Goal: Task Accomplishment & Management: Manage account settings

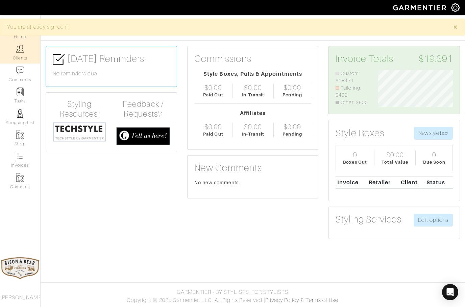
scroll to position [37, 85]
click at [16, 52] on img at bounding box center [20, 49] width 8 height 8
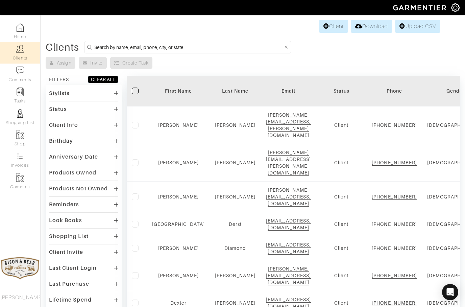
click at [128, 49] on input at bounding box center [188, 47] width 189 height 8
type input "Travis"
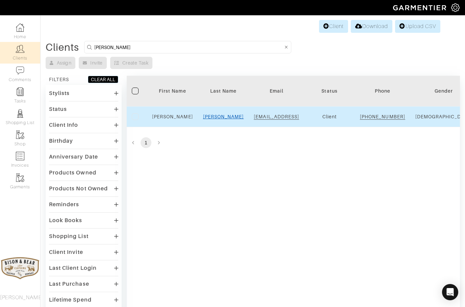
click at [222, 119] on link "Saxton" at bounding box center [223, 116] width 41 height 5
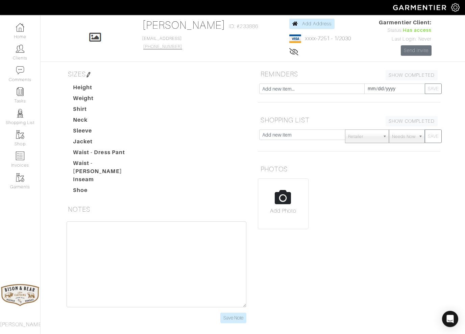
scroll to position [30, 0]
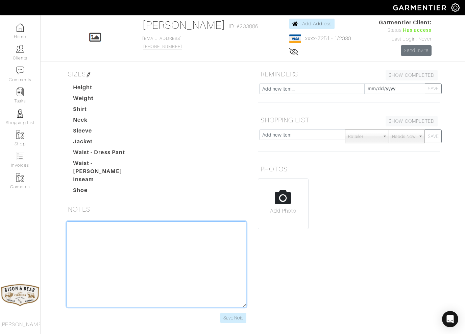
click at [130, 236] on textarea at bounding box center [157, 264] width 180 height 86
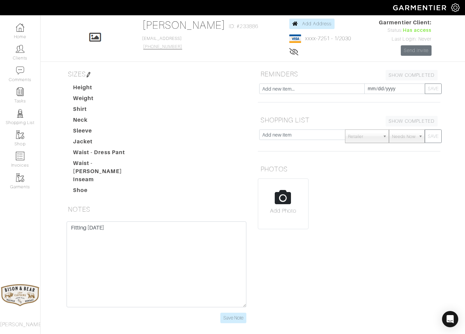
click at [106, 239] on textarea "Fitting [DATE]" at bounding box center [157, 264] width 180 height 86
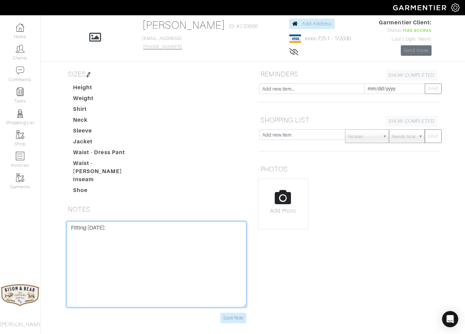
type textarea "Fitting [DATE]:"
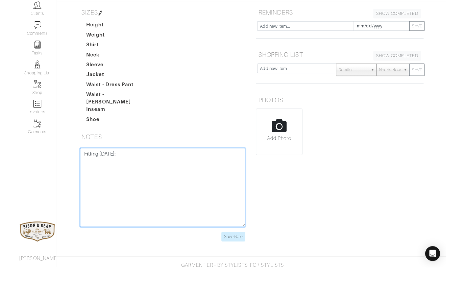
scroll to position [49, 0]
